Goal: Navigation & Orientation: Find specific page/section

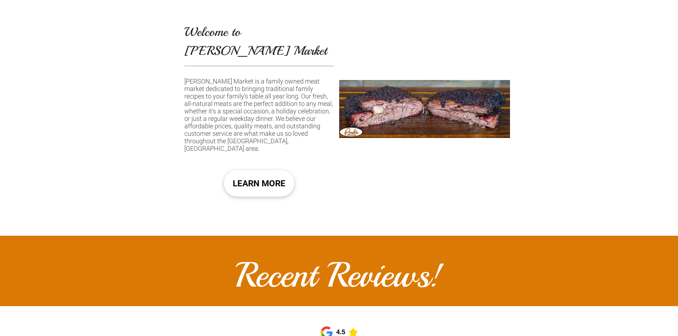
scroll to position [390, 0]
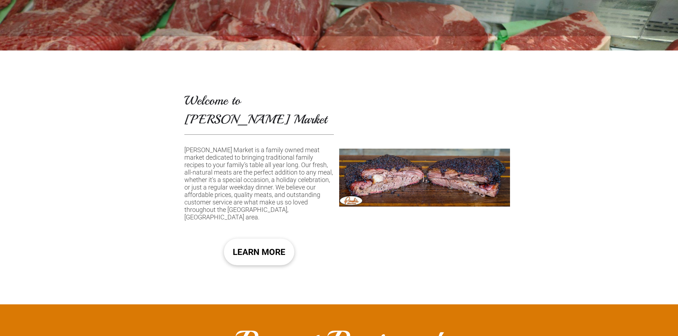
click at [383, 163] on div at bounding box center [424, 178] width 171 height 254
click at [266, 242] on span "LEARN MORE" at bounding box center [259, 252] width 53 height 21
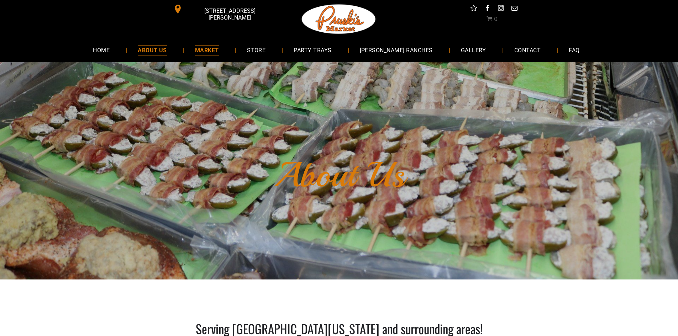
click at [219, 50] on span "MARKET" at bounding box center [207, 50] width 24 height 10
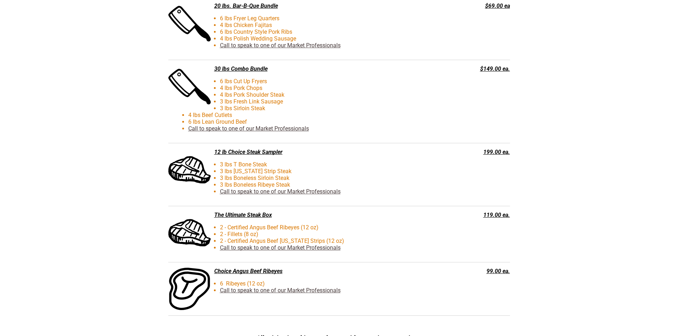
scroll to position [1669, 0]
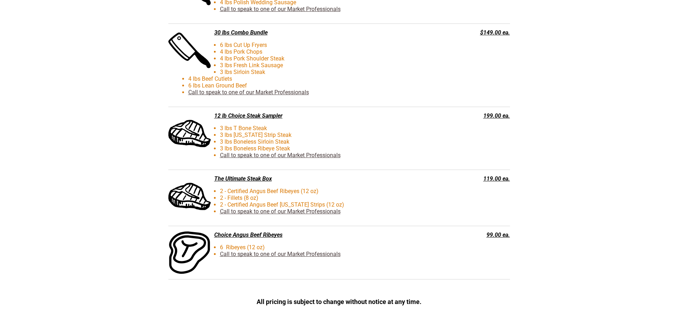
click at [234, 247] on li "6 Ribeyes (12 oz)" at bounding box center [315, 247] width 255 height 7
